Goal: Task Accomplishment & Management: Use online tool/utility

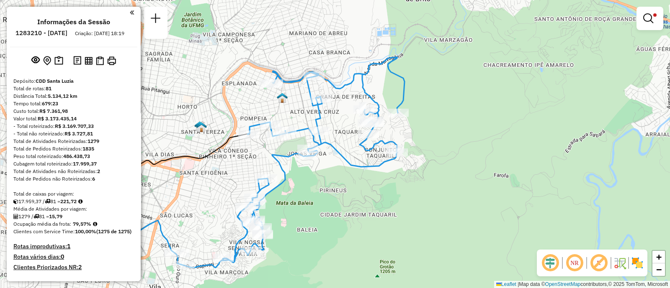
click at [648, 21] on em at bounding box center [648, 18] width 10 height 10
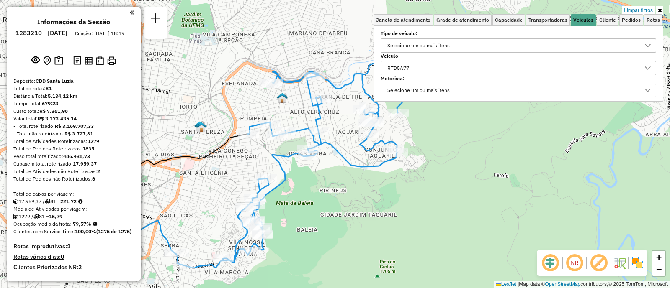
click at [434, 69] on div "RTD5A77" at bounding box center [511, 68] width 255 height 13
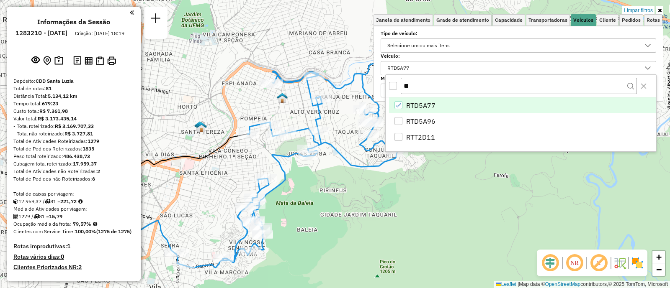
click at [401, 103] on icon "RTD5A77" at bounding box center [399, 106] width 6 height 6
click at [415, 85] on input "**" at bounding box center [519, 86] width 236 height 16
type input "*"
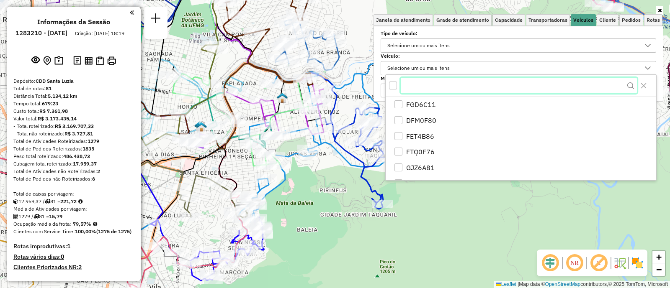
paste input "text"
paste input "*******"
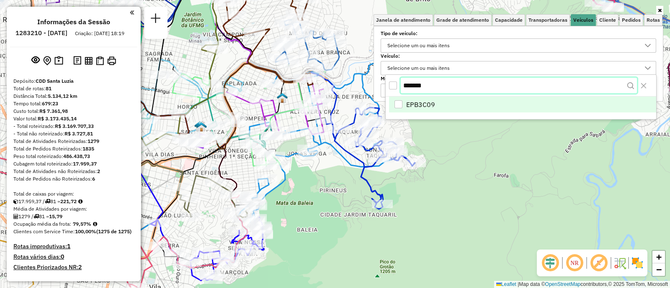
type input "*******"
click at [412, 101] on span "EPB3C09" at bounding box center [420, 105] width 29 height 10
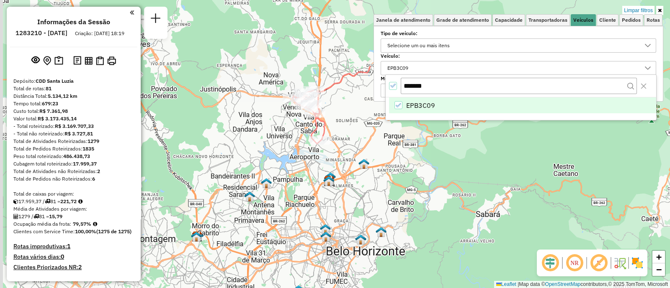
drag, startPoint x: 340, startPoint y: 165, endPoint x: 345, endPoint y: 189, distance: 24.9
click at [345, 189] on div "Limpar filtros Janela de atendimento Grade de atendimento Capacidade Transporta…" at bounding box center [335, 144] width 670 height 288
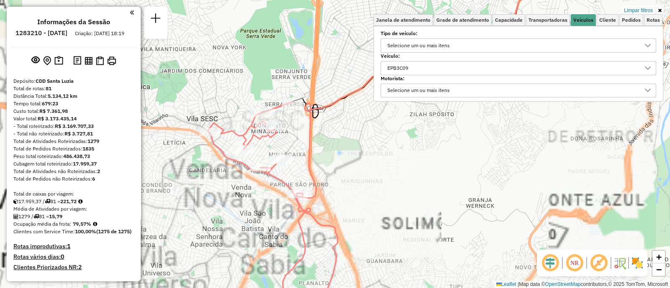
drag, startPoint x: 276, startPoint y: 57, endPoint x: 333, endPoint y: 74, distance: 59.5
click at [333, 74] on div "Limpar filtros Janela de atendimento Grade de atendimento Capacidade Transporta…" at bounding box center [335, 144] width 670 height 288
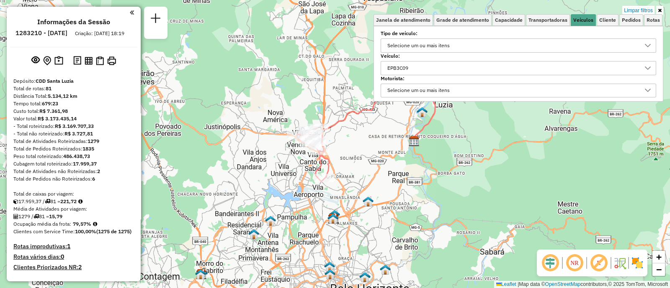
click at [292, 87] on div "Limpar filtros Janela de atendimento Grade de atendimento Capacidade Transporta…" at bounding box center [335, 144] width 670 height 288
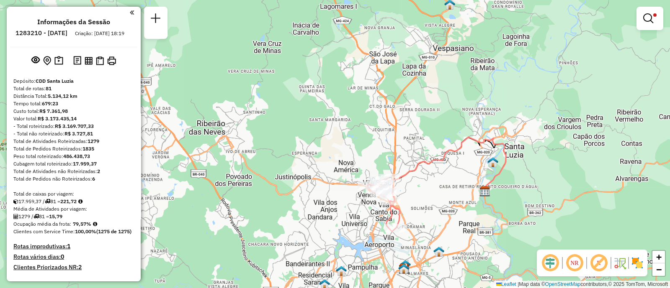
drag, startPoint x: 292, startPoint y: 87, endPoint x: 363, endPoint y: 137, distance: 86.8
click at [363, 137] on div "Limpar filtros Janela de atendimento Grade de atendimento Capacidade Transporta…" at bounding box center [335, 144] width 670 height 288
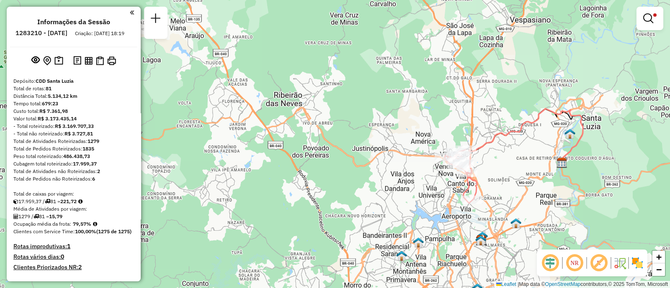
drag, startPoint x: 269, startPoint y: 202, endPoint x: 329, endPoint y: 189, distance: 61.7
click at [332, 187] on div "Limpar filtros Janela de atendimento Grade de atendimento Capacidade Transporta…" at bounding box center [335, 144] width 670 height 288
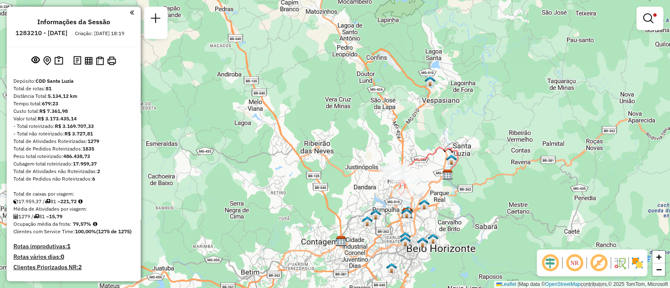
drag, startPoint x: 324, startPoint y: 182, endPoint x: 333, endPoint y: 173, distance: 12.7
click at [331, 181] on div "Limpar filtros Janela de atendimento Grade de atendimento Capacidade Transporta…" at bounding box center [335, 144] width 670 height 288
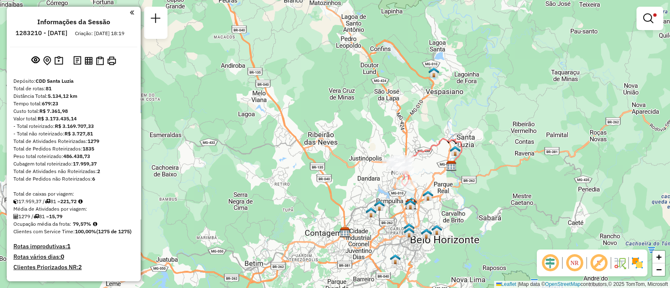
drag, startPoint x: 333, startPoint y: 173, endPoint x: 326, endPoint y: 172, distance: 6.8
click at [326, 172] on div "Limpar filtros Janela de atendimento Grade de atendimento Capacidade Transporta…" at bounding box center [335, 144] width 670 height 288
click at [327, 172] on div "Limpar filtros Janela de atendimento Grade de atendimento Capacidade Transporta…" at bounding box center [335, 144] width 670 height 288
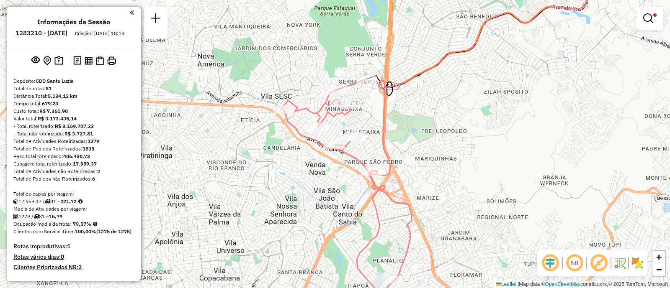
drag, startPoint x: 223, startPoint y: 142, endPoint x: 280, endPoint y: 171, distance: 63.8
click at [257, 158] on div "Limpar filtros Janela de atendimento Grade de atendimento Capacidade Transporta…" at bounding box center [335, 144] width 670 height 288
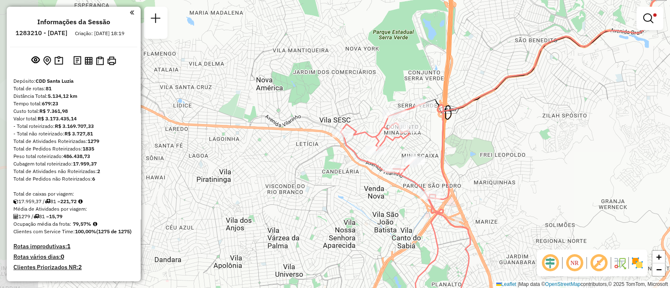
click at [314, 212] on div "Limpar filtros Janela de atendimento Grade de atendimento Capacidade Transporta…" at bounding box center [335, 144] width 670 height 288
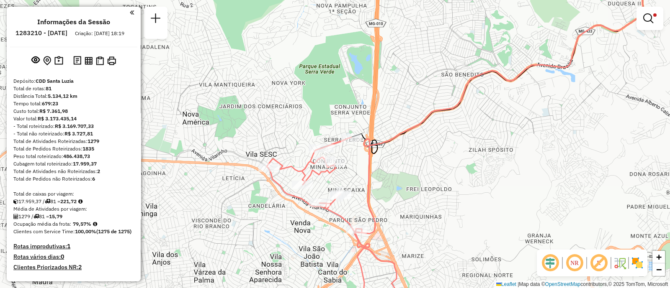
click at [348, 155] on div "Limpar filtros Janela de atendimento Grade de atendimento Capacidade Transporta…" at bounding box center [335, 144] width 670 height 288
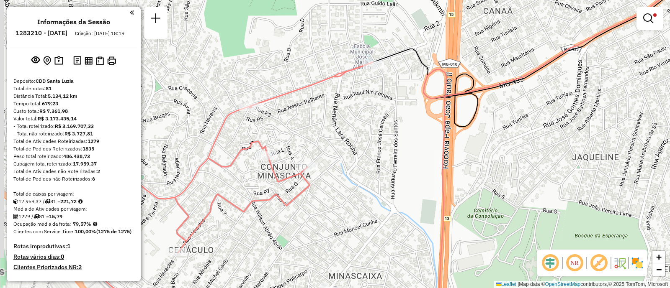
drag, startPoint x: 255, startPoint y: 252, endPoint x: 326, endPoint y: 170, distance: 108.0
click at [309, 189] on div "Limpar filtros Janela de atendimento Grade de atendimento Capacidade Transporta…" at bounding box center [335, 144] width 670 height 288
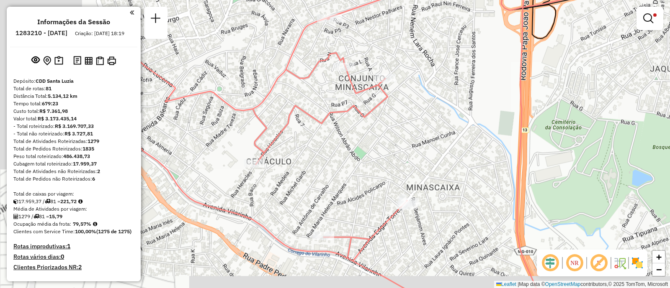
drag, startPoint x: 326, startPoint y: 170, endPoint x: 370, endPoint y: 124, distance: 63.4
click at [361, 134] on div "Limpar filtros Janela de atendimento Grade de atendimento Capacidade Transporta…" at bounding box center [335, 144] width 670 height 288
drag, startPoint x: 370, startPoint y: 124, endPoint x: 378, endPoint y: 112, distance: 15.0
click at [378, 112] on div "Limpar filtros Janela de atendimento Grade de atendimento Capacidade Transporta…" at bounding box center [335, 144] width 670 height 288
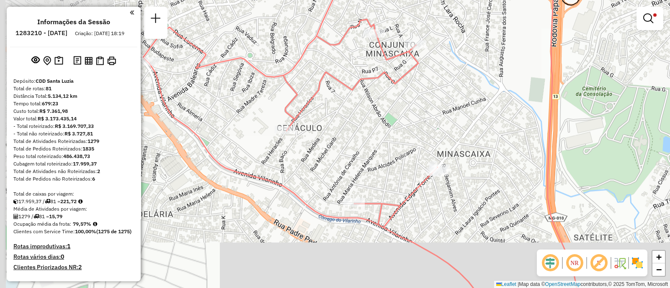
click at [378, 112] on div "Limpar filtros Janela de atendimento Grade de atendimento Capacidade Transporta…" at bounding box center [335, 144] width 670 height 288
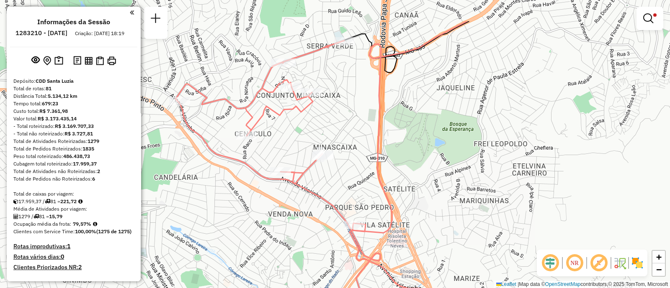
drag, startPoint x: 353, startPoint y: 116, endPoint x: 354, endPoint y: 159, distance: 42.3
click at [354, 159] on div "Limpar filtros Janela de atendimento Grade de atendimento Capacidade Transporta…" at bounding box center [335, 144] width 670 height 288
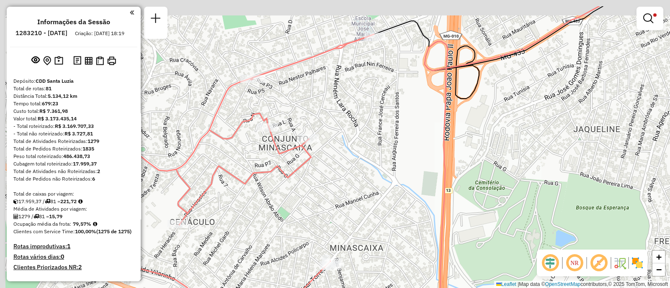
drag, startPoint x: 318, startPoint y: 65, endPoint x: 333, endPoint y: 93, distance: 32.0
click at [336, 98] on div "Limpar filtros Janela de atendimento Grade de atendimento Capacidade Transporta…" at bounding box center [335, 144] width 670 height 288
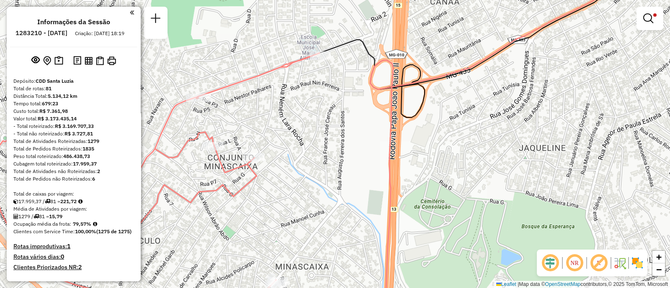
drag, startPoint x: 352, startPoint y: 97, endPoint x: 290, endPoint y: 117, distance: 64.7
click at [290, 117] on div "Limpar filtros Janela de atendimento Grade de atendimento Capacidade Transporta…" at bounding box center [335, 144] width 670 height 288
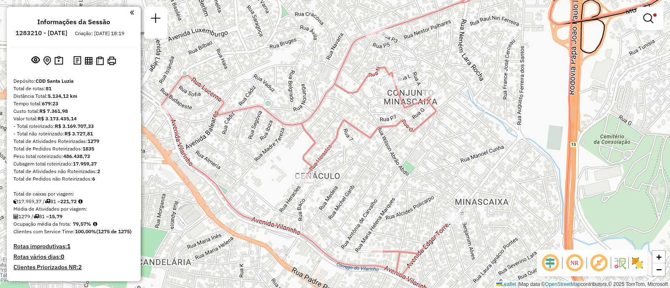
drag, startPoint x: 320, startPoint y: 160, endPoint x: 387, endPoint y: 156, distance: 67.1
click at [387, 156] on div "Limpar filtros Janela de atendimento Grade de atendimento Capacidade Transporta…" at bounding box center [335, 144] width 670 height 288
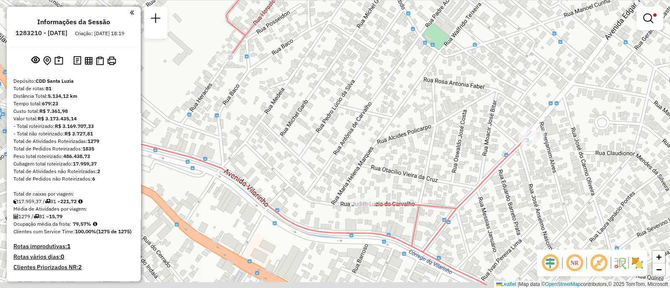
drag, startPoint x: 324, startPoint y: 196, endPoint x: 454, endPoint y: 118, distance: 151.9
click at [432, 162] on div "Limpar filtros Janela de atendimento Grade de atendimento Capacidade Transporta…" at bounding box center [335, 144] width 670 height 288
drag, startPoint x: 454, startPoint y: 118, endPoint x: 454, endPoint y: 111, distance: 7.5
click at [454, 112] on div "Limpar filtros Janela de atendimento Grade de atendimento Capacidade Transporta…" at bounding box center [335, 144] width 670 height 288
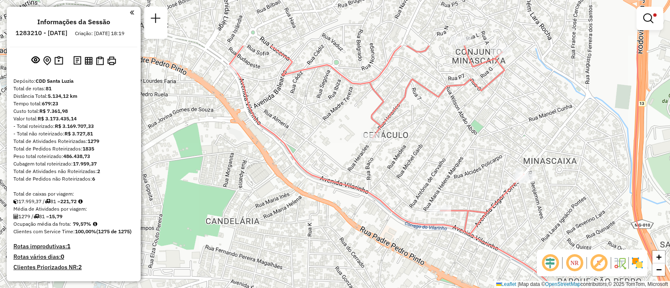
drag, startPoint x: 498, startPoint y: 146, endPoint x: 551, endPoint y: 227, distance: 96.3
click at [554, 230] on div "Limpar filtros Janela de atendimento Grade de atendimento Capacidade Transporta…" at bounding box center [335, 144] width 670 height 288
click at [553, 230] on div "Limpar filtros Janela de atendimento Grade de atendimento Capacidade Transporta…" at bounding box center [335, 144] width 670 height 288
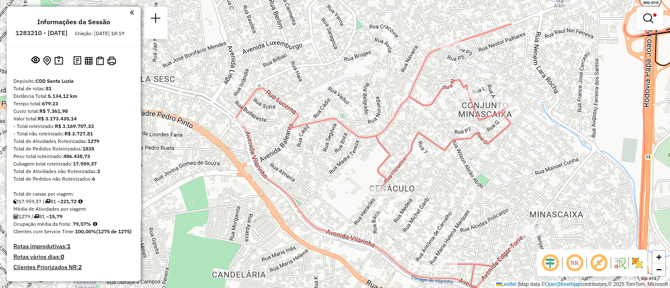
drag, startPoint x: 422, startPoint y: 154, endPoint x: 427, endPoint y: 207, distance: 53.8
click at [427, 207] on div "Limpar filtros Janela de atendimento Grade de atendimento Capacidade Transporta…" at bounding box center [335, 144] width 670 height 288
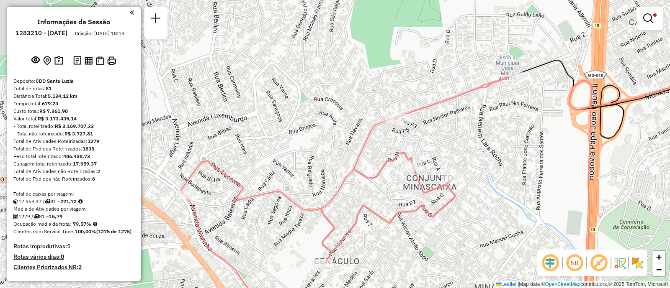
drag, startPoint x: 427, startPoint y: 171, endPoint x: 368, endPoint y: 241, distance: 91.5
click at [369, 246] on div "Limpar filtros Janela de atendimento Grade de atendimento Capacidade Transporta…" at bounding box center [335, 144] width 670 height 288
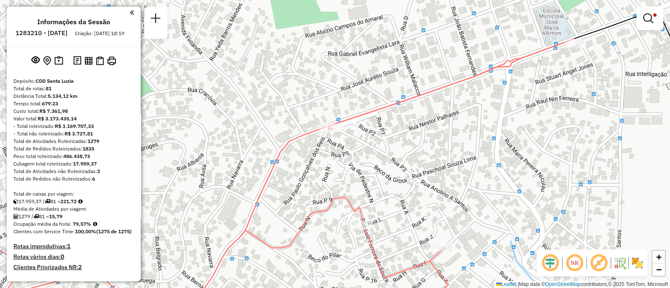
drag, startPoint x: 447, startPoint y: 137, endPoint x: 439, endPoint y: 96, distance: 41.8
click at [439, 96] on div "Limpar filtros Janela de atendimento Grade de atendimento Capacidade Transporta…" at bounding box center [335, 144] width 670 height 288
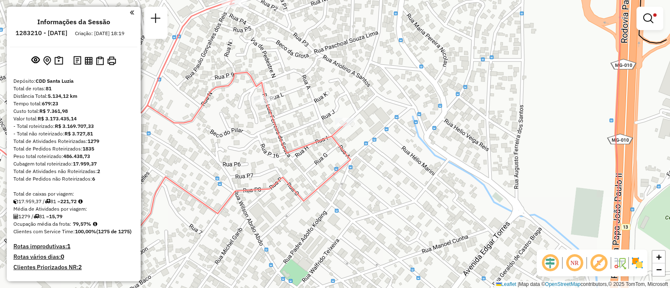
drag, startPoint x: 353, startPoint y: 106, endPoint x: 327, endPoint y: 66, distance: 47.3
click at [327, 66] on div "Limpar filtros Janela de atendimento Grade de atendimento Capacidade Transporta…" at bounding box center [335, 144] width 670 height 288
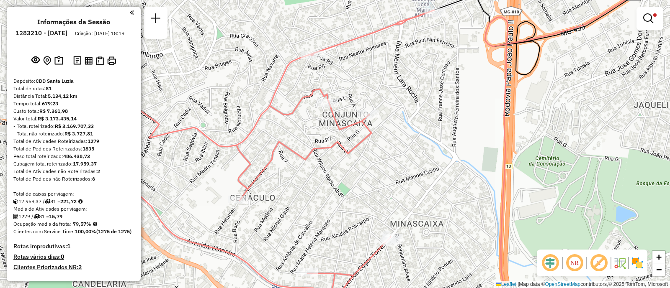
drag, startPoint x: 343, startPoint y: 196, endPoint x: 404, endPoint y: 133, distance: 87.3
click at [404, 133] on div "Limpar filtros Janela de atendimento Grade de atendimento Capacidade Transporta…" at bounding box center [335, 144] width 670 height 288
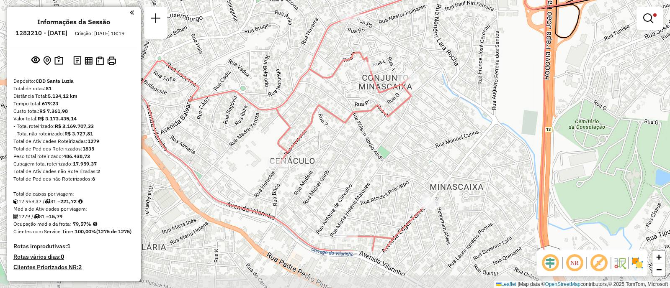
click at [404, 133] on div "Limpar filtros Janela de atendimento Grade de atendimento Capacidade Transporta…" at bounding box center [335, 144] width 670 height 288
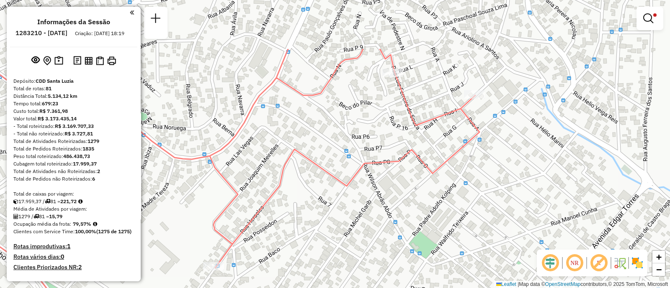
drag, startPoint x: 407, startPoint y: 114, endPoint x: 472, endPoint y: 191, distance: 101.3
click at [472, 191] on div "Limpar filtros Janela de atendimento Grade de atendimento Capacidade Transporta…" at bounding box center [335, 144] width 670 height 288
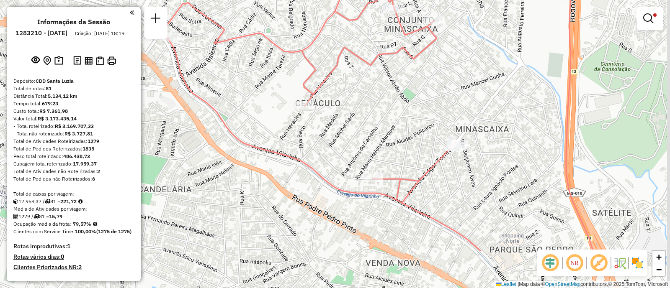
drag, startPoint x: 533, startPoint y: 113, endPoint x: 389, endPoint y: 49, distance: 158.0
click at [389, 49] on div "Limpar filtros Janela de atendimento Grade de atendimento Capacidade Transporta…" at bounding box center [335, 144] width 670 height 288
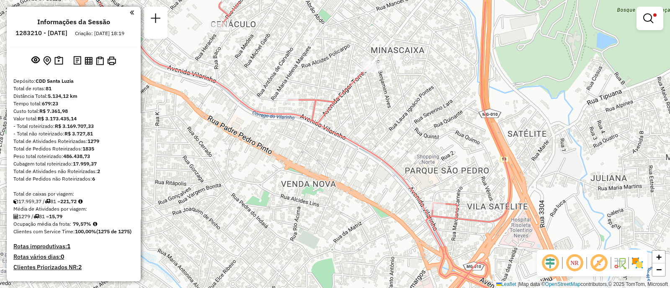
drag, startPoint x: 345, startPoint y: 128, endPoint x: 519, endPoint y: 209, distance: 191.8
click at [510, 199] on div "Limpar filtros Janela de atendimento Grade de atendimento Capacidade Transporta…" at bounding box center [335, 144] width 670 height 288
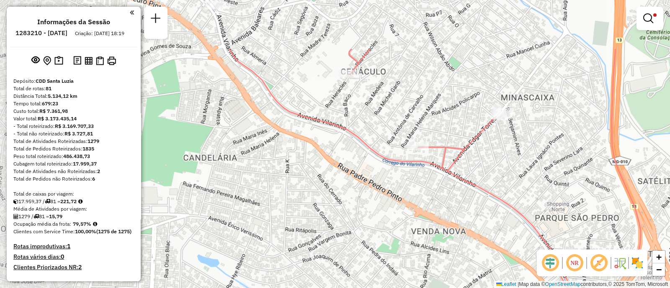
click at [530, 215] on icon at bounding box center [473, 222] width 489 height 346
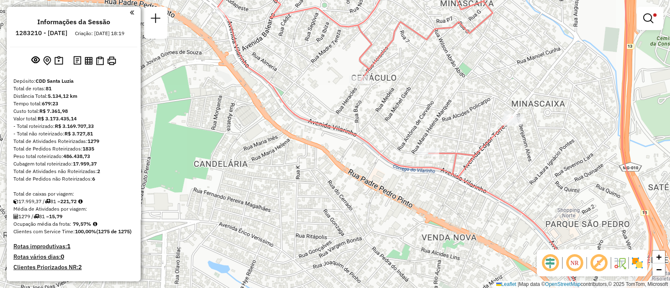
drag, startPoint x: 273, startPoint y: 73, endPoint x: 291, endPoint y: 156, distance: 84.8
click at [291, 156] on div "Limpar filtros Janela de atendimento Grade de atendimento Capacidade Transporta…" at bounding box center [335, 144] width 670 height 288
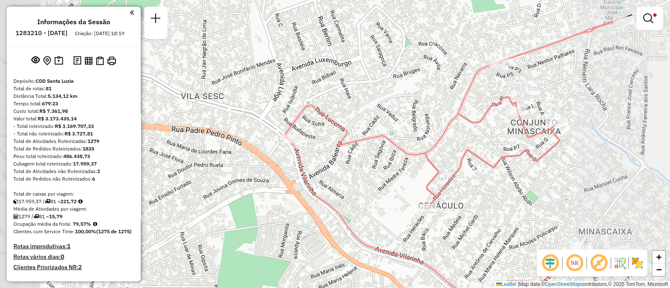
drag, startPoint x: 492, startPoint y: 131, endPoint x: 379, endPoint y: 152, distance: 114.6
click at [381, 152] on div "Limpar filtros Janela de atendimento Grade de atendimento Capacidade Transporta…" at bounding box center [335, 144] width 670 height 288
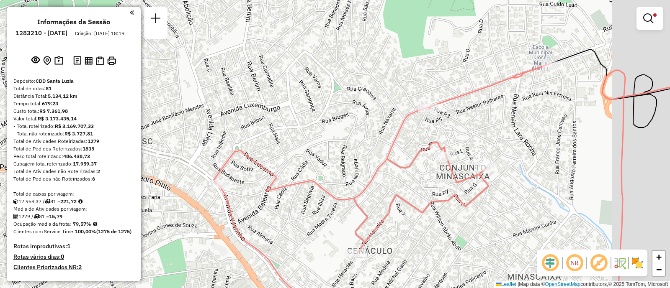
drag, startPoint x: 599, startPoint y: 77, endPoint x: 521, endPoint y: 135, distance: 96.6
click at [523, 133] on div "Limpar filtros Janela de atendimento Grade de atendimento Capacidade Transporta…" at bounding box center [335, 144] width 670 height 288
click at [522, 135] on div "Limpar filtros Janela de atendimento Grade de atendimento Capacidade Transporta…" at bounding box center [335, 144] width 670 height 288
click at [521, 135] on div "Limpar filtros Janela de atendimento Grade de atendimento Capacidade Transporta…" at bounding box center [335, 144] width 670 height 288
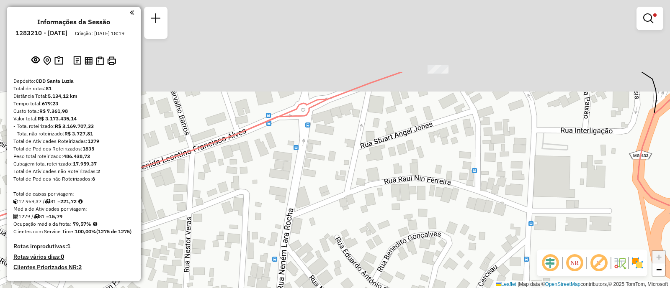
drag, startPoint x: 350, startPoint y: 125, endPoint x: 341, endPoint y: 203, distance: 78.7
click at [341, 203] on div "Limpar filtros Janela de atendimento Grade de atendimento Capacidade Transporta…" at bounding box center [335, 144] width 670 height 288
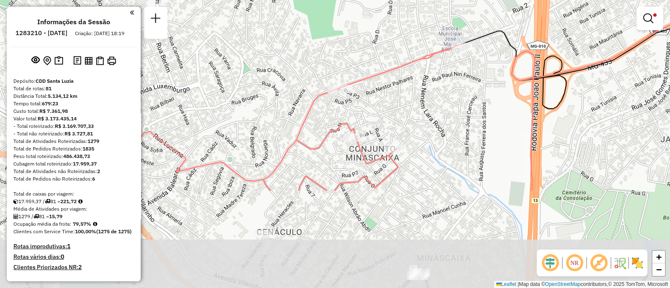
drag, startPoint x: 307, startPoint y: 207, endPoint x: 426, endPoint y: 58, distance: 190.4
click at [426, 58] on div "Limpar filtros Janela de atendimento Grade de atendimento Capacidade Transporta…" at bounding box center [335, 144] width 670 height 288
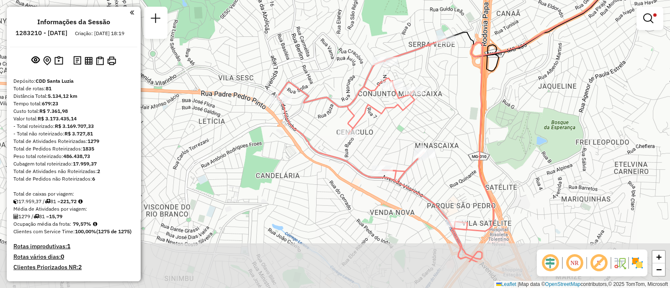
drag, startPoint x: 356, startPoint y: 187, endPoint x: 391, endPoint y: 124, distance: 71.4
click at [391, 124] on div "Limpar filtros Janela de atendimento Grade de atendimento Capacidade Transporta…" at bounding box center [335, 144] width 670 height 288
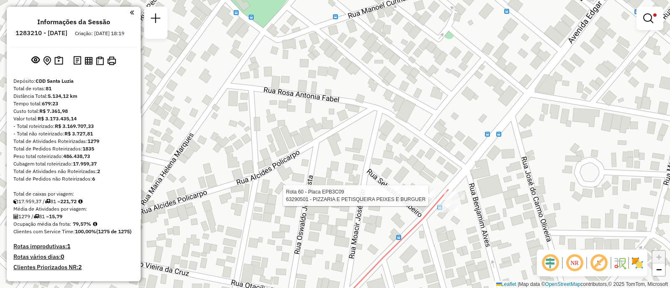
click at [430, 203] on div at bounding box center [431, 195] width 8 height 15
select select "**********"
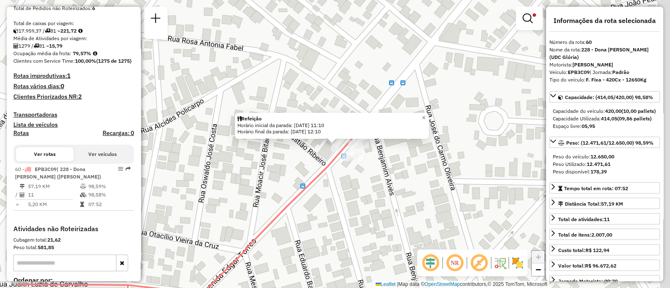
scroll to position [260, 0]
